Goal: Information Seeking & Learning: Learn about a topic

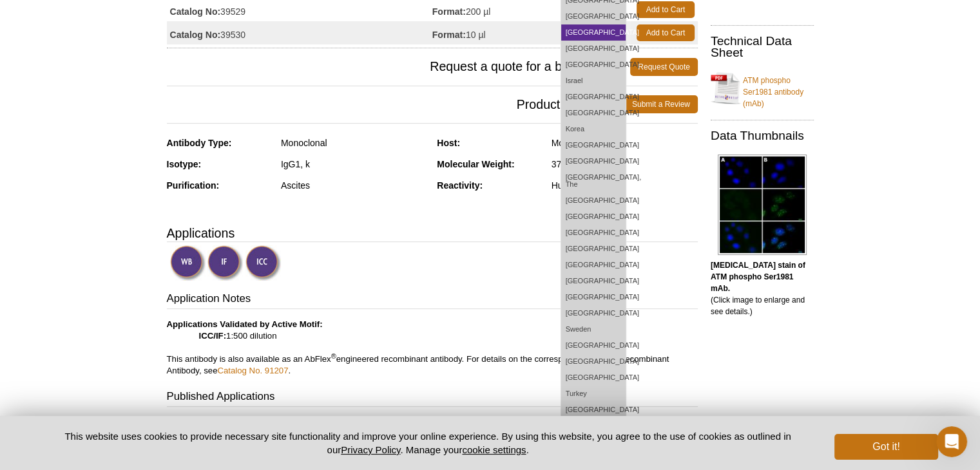
scroll to position [283, 0]
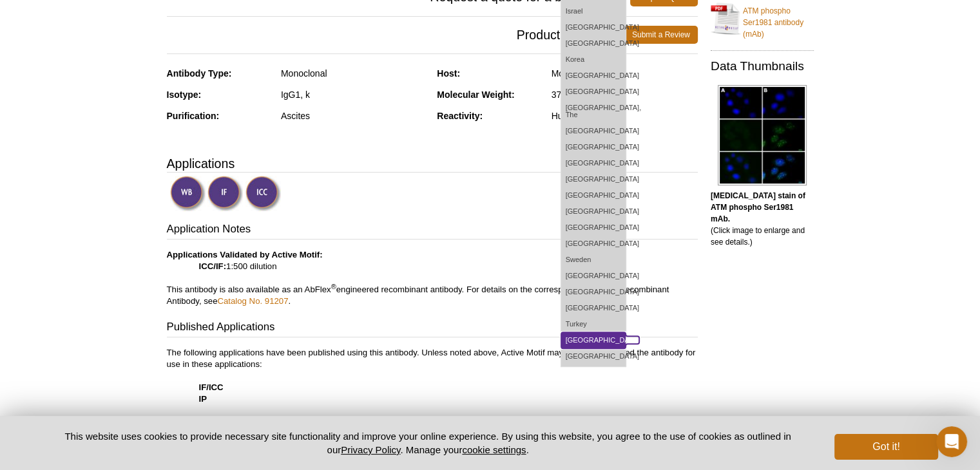
click at [622, 334] on link "[GEOGRAPHIC_DATA]" at bounding box center [593, 340] width 64 height 16
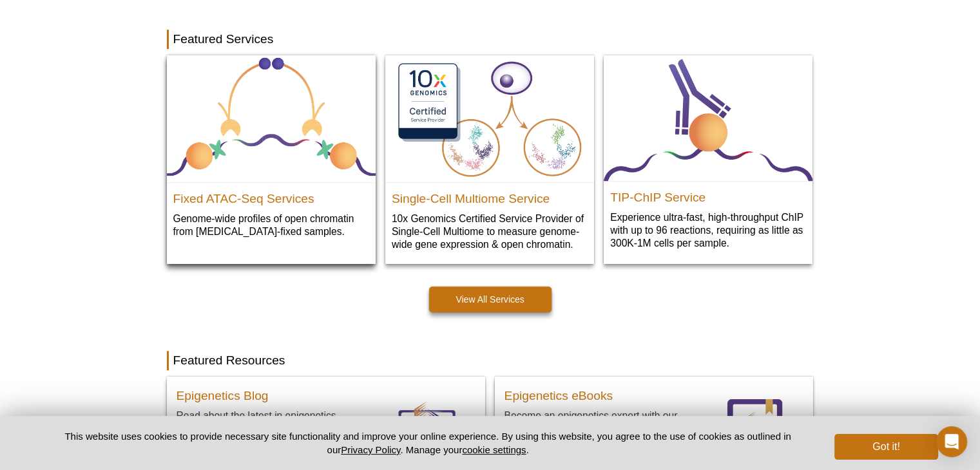
scroll to position [665, 0]
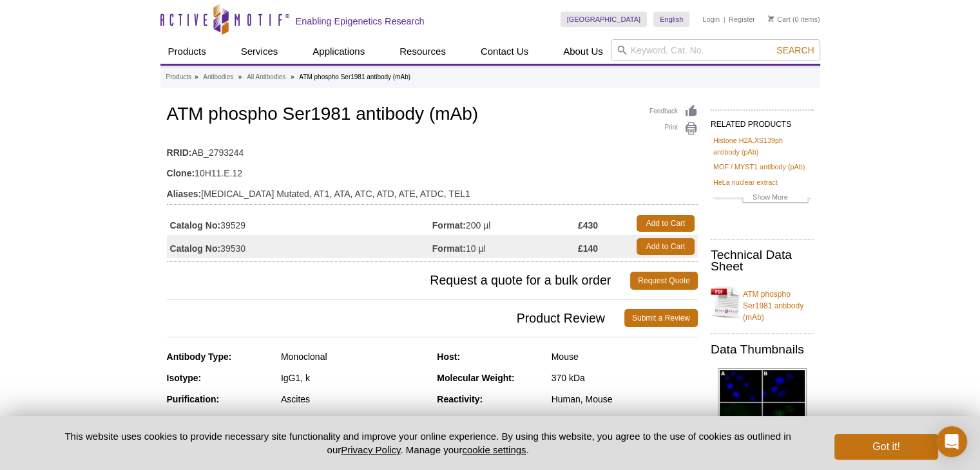
click at [221, 246] on td "Catalog No: 39530" at bounding box center [299, 246] width 265 height 23
click at [248, 244] on td "Catalog No: 39530" at bounding box center [299, 246] width 265 height 23
click at [459, 243] on strong "Format:" at bounding box center [448, 249] width 33 height 12
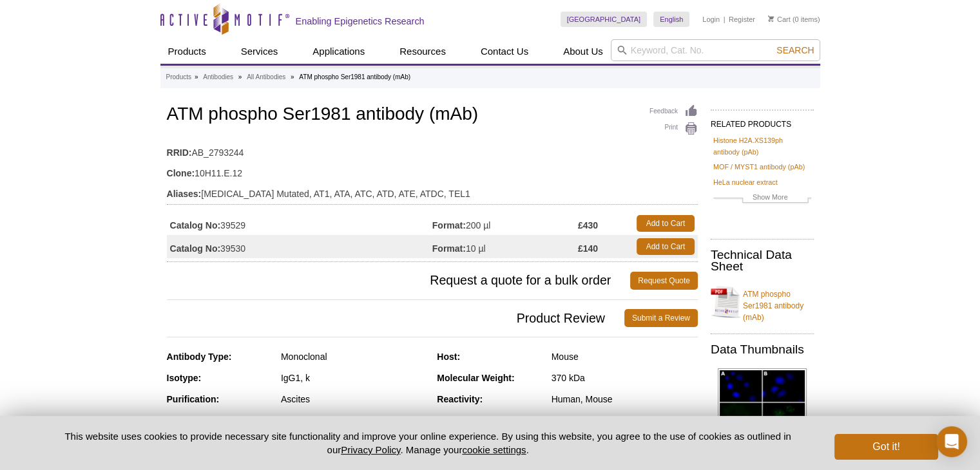
click at [459, 243] on strong "Format:" at bounding box center [448, 249] width 33 height 12
